Goal: Check status: Check status

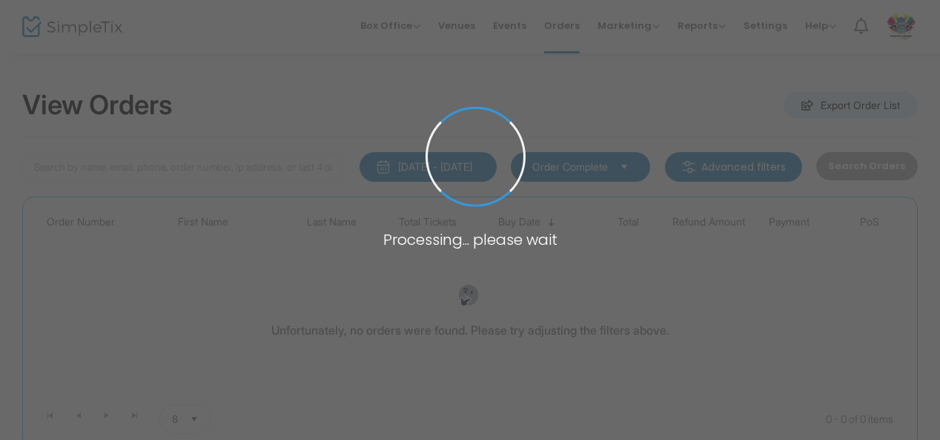
type input "H-1068E59A-F"
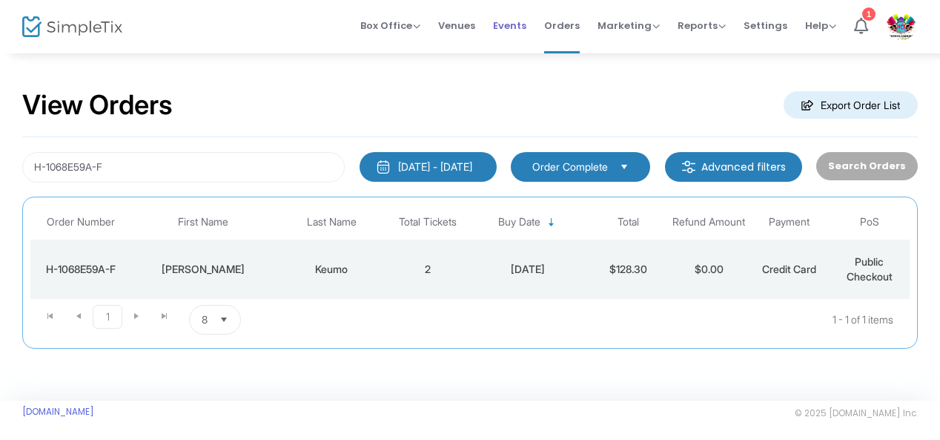
click at [512, 19] on span "Events" at bounding box center [509, 26] width 33 height 38
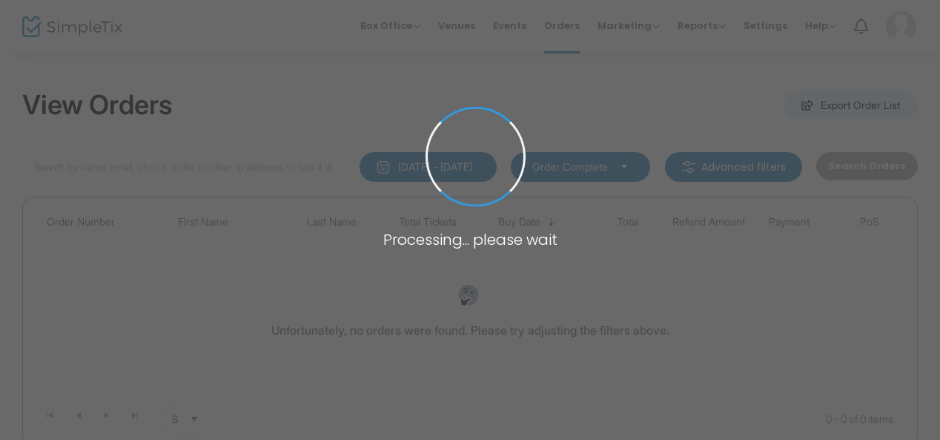
type input "H-1068E59A-F"
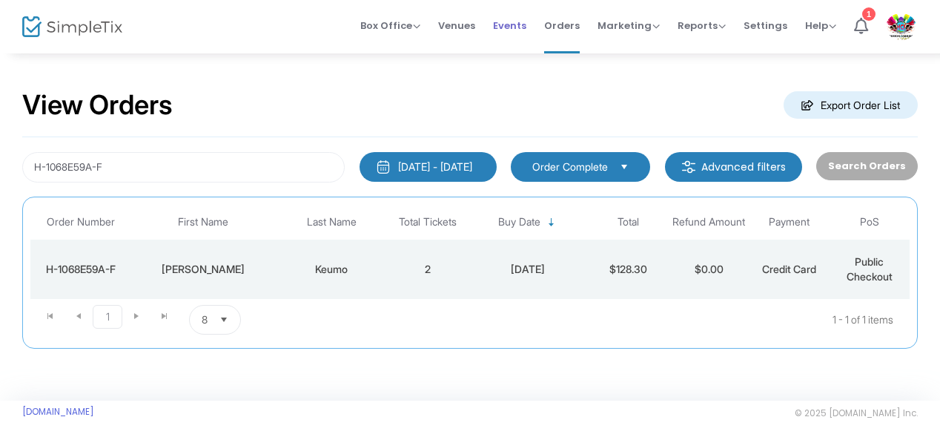
click at [513, 19] on span "Events" at bounding box center [509, 26] width 33 height 38
